Goal: Task Accomplishment & Management: Manage account settings

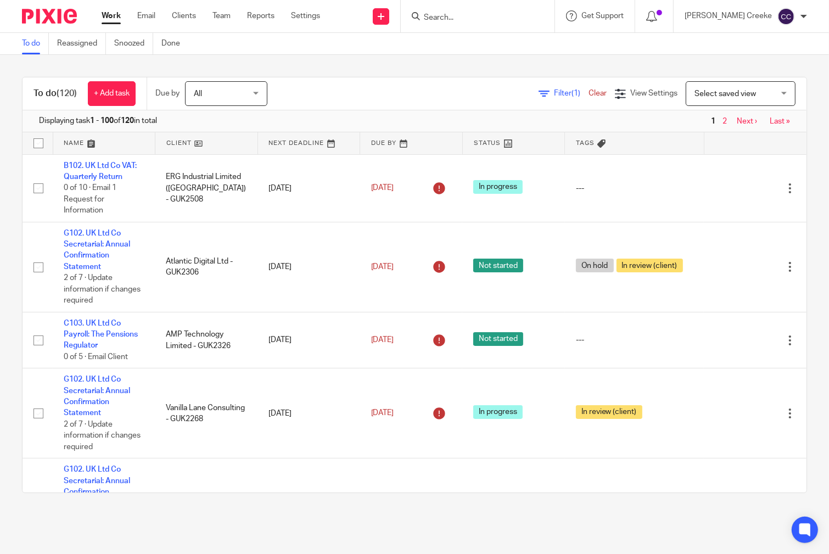
click at [469, 17] on input "Search" at bounding box center [472, 18] width 99 height 10
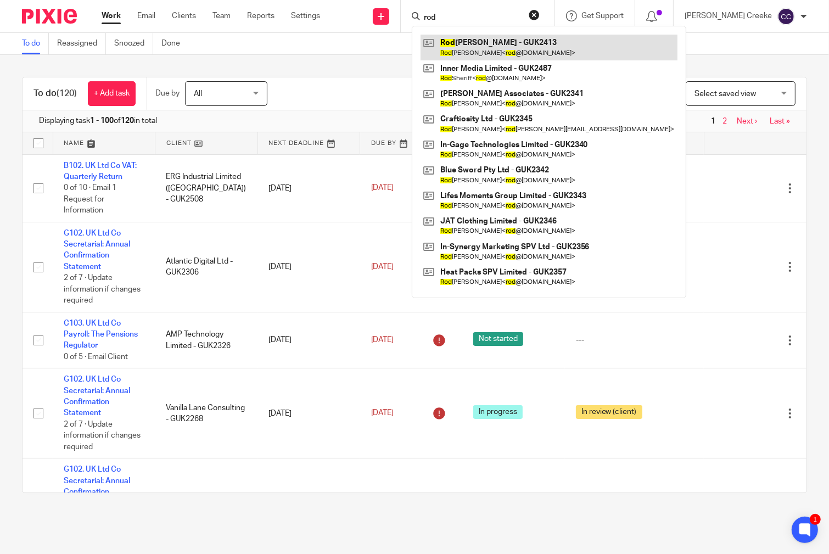
type input "rod"
click at [483, 47] on link at bounding box center [549, 47] width 257 height 25
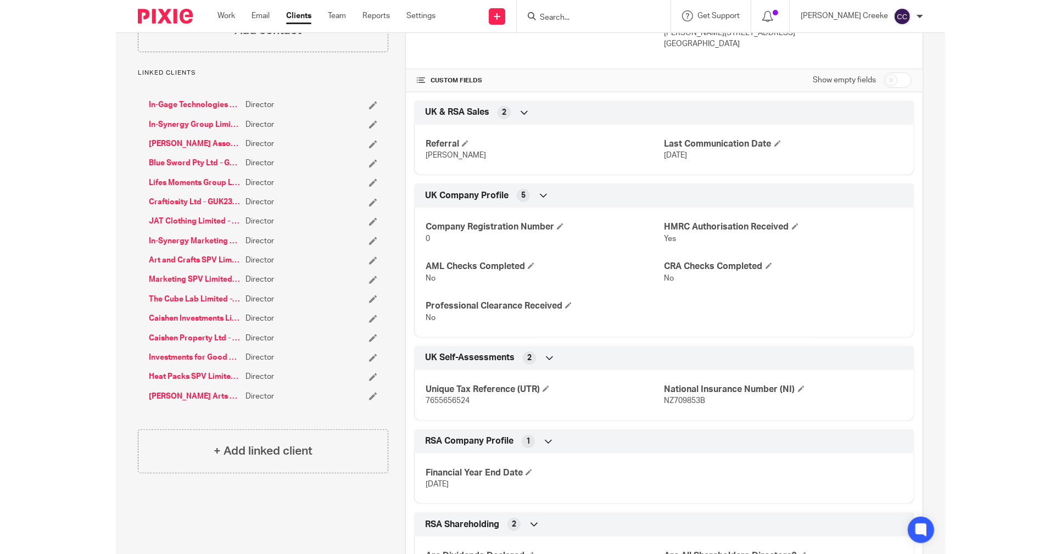
scroll to position [183, 0]
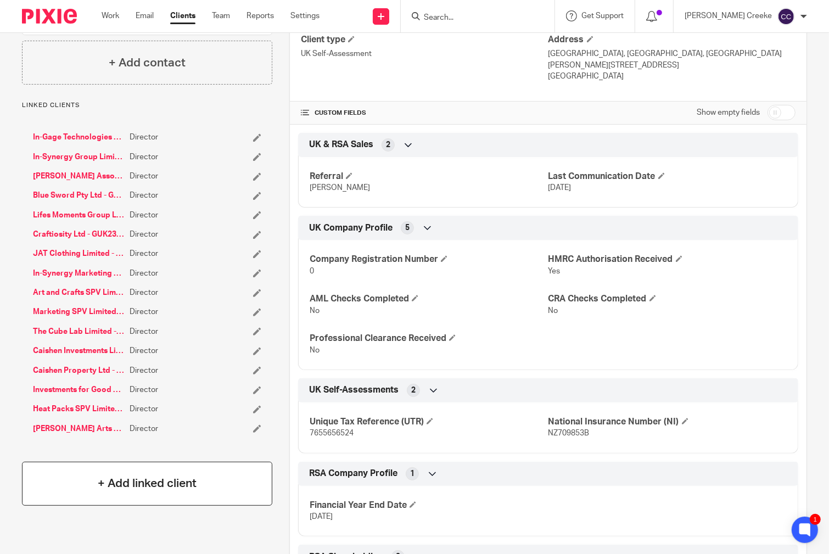
click at [165, 485] on h4 "+ Add linked client" at bounding box center [147, 483] width 99 height 17
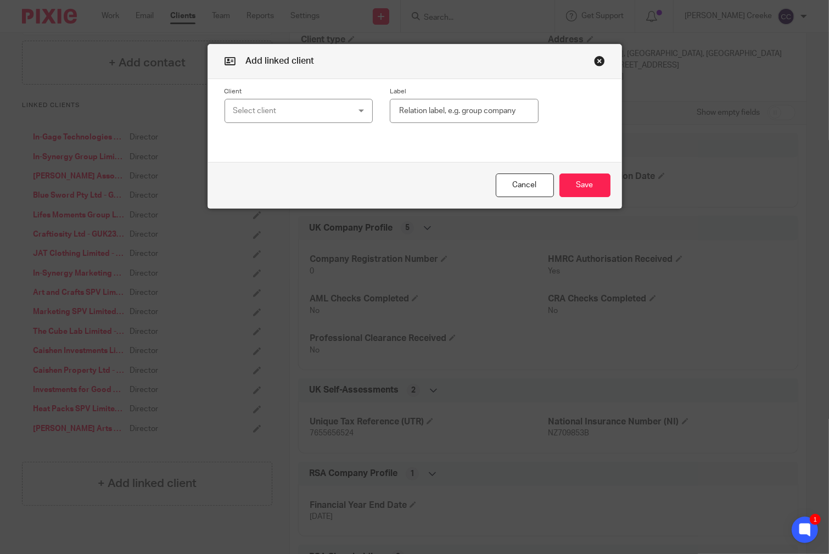
click at [313, 107] on div "Select client" at bounding box center [288, 110] width 111 height 23
type input "inner"
click at [295, 162] on span "Inner Media Limited - GUK2487" at bounding box center [280, 166] width 107 height 8
click at [449, 92] on label "Label" at bounding box center [464, 91] width 149 height 9
click at [439, 111] on input "text" at bounding box center [464, 111] width 149 height 25
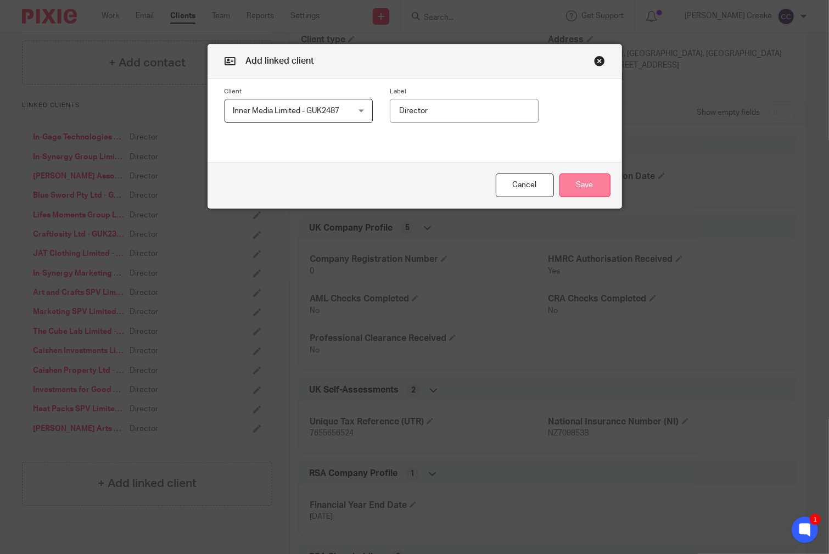
type input "Director"
click at [589, 185] on button "Save" at bounding box center [584, 185] width 51 height 24
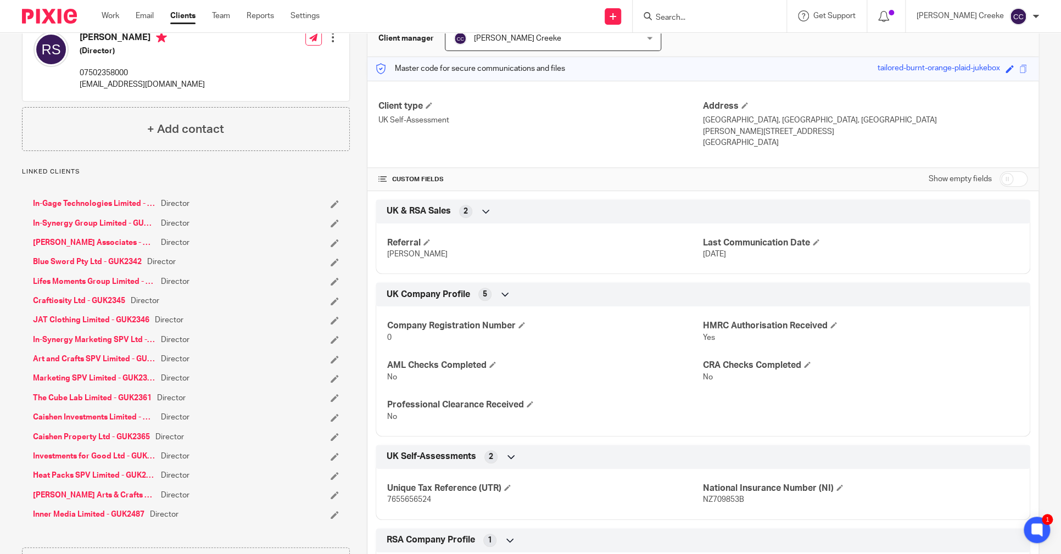
scroll to position [0, 0]
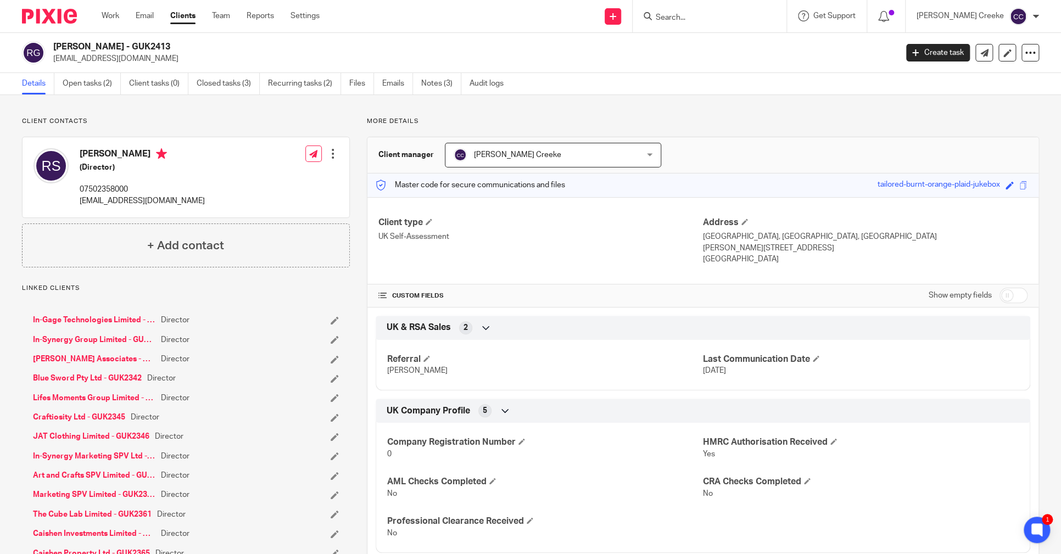
click at [714, 20] on input "Search" at bounding box center [703, 18] width 99 height 10
drag, startPoint x: 265, startPoint y: 395, endPoint x: 281, endPoint y: 374, distance: 26.2
click at [266, 394] on div "Lifes Moments Group Limited - GUK2343 Director" at bounding box center [155, 398] width 244 height 11
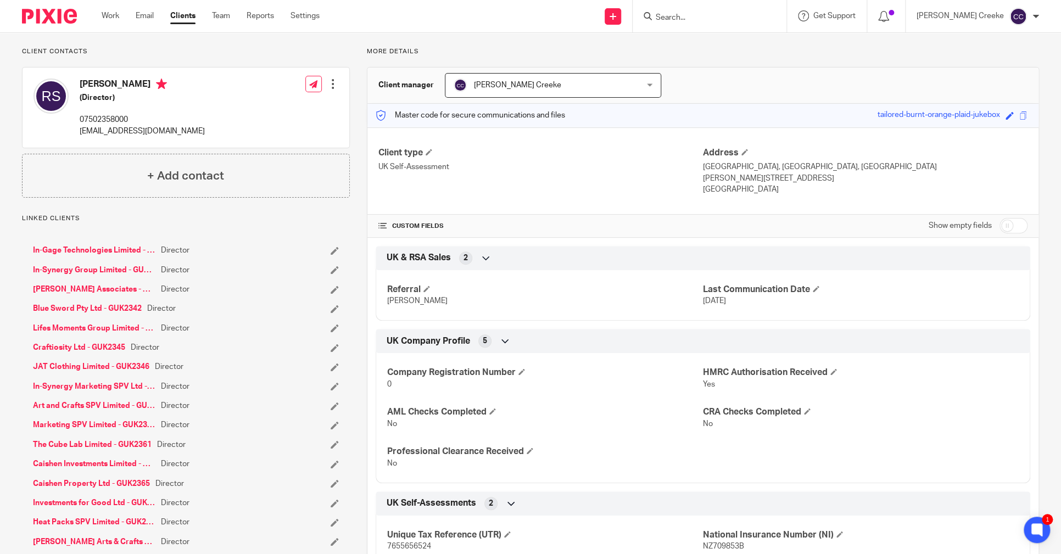
scroll to position [183, 0]
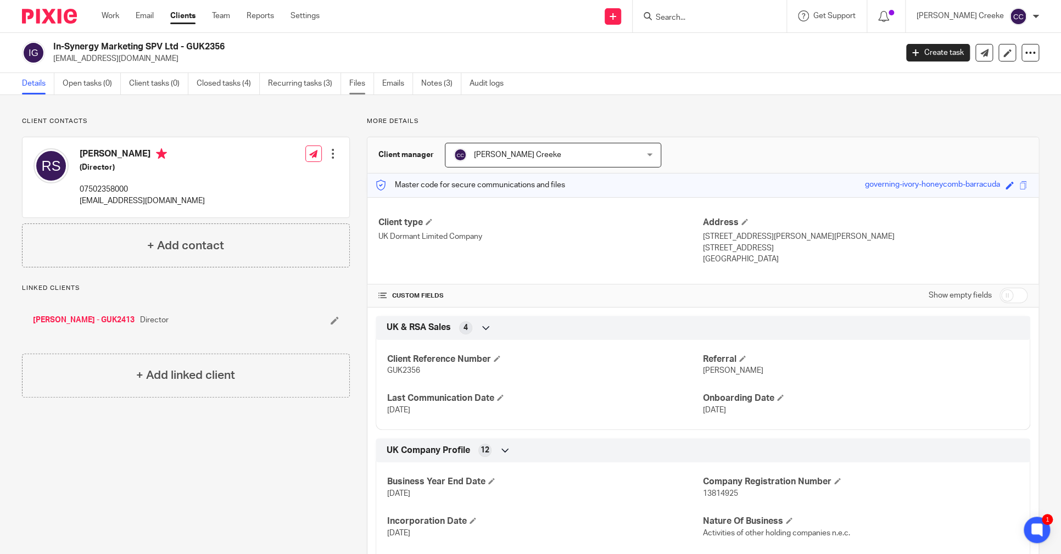
click at [372, 86] on link "Files" at bounding box center [361, 83] width 25 height 21
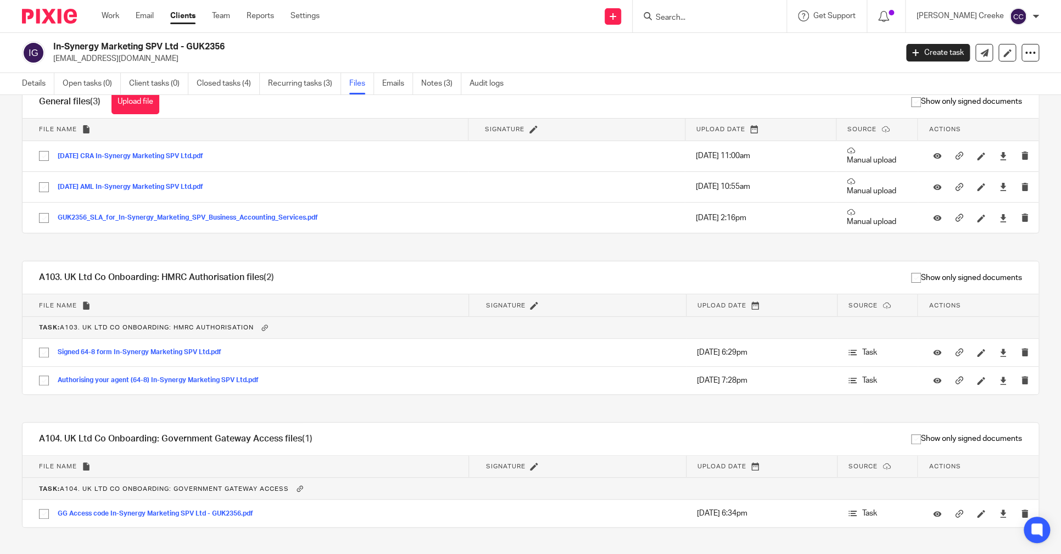
scroll to position [54, 0]
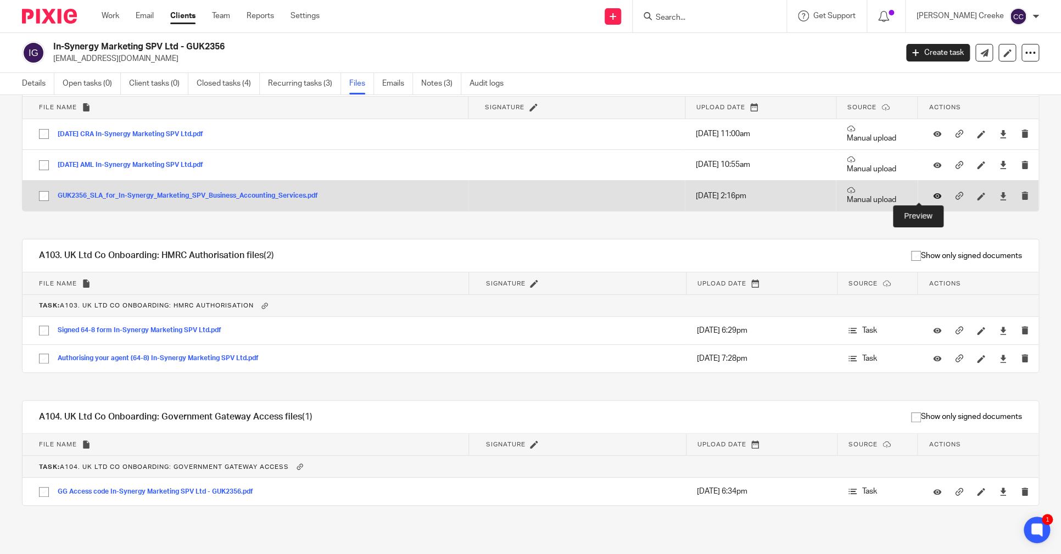
click at [933, 192] on icon at bounding box center [937, 196] width 8 height 8
